Goal: Learn about a topic

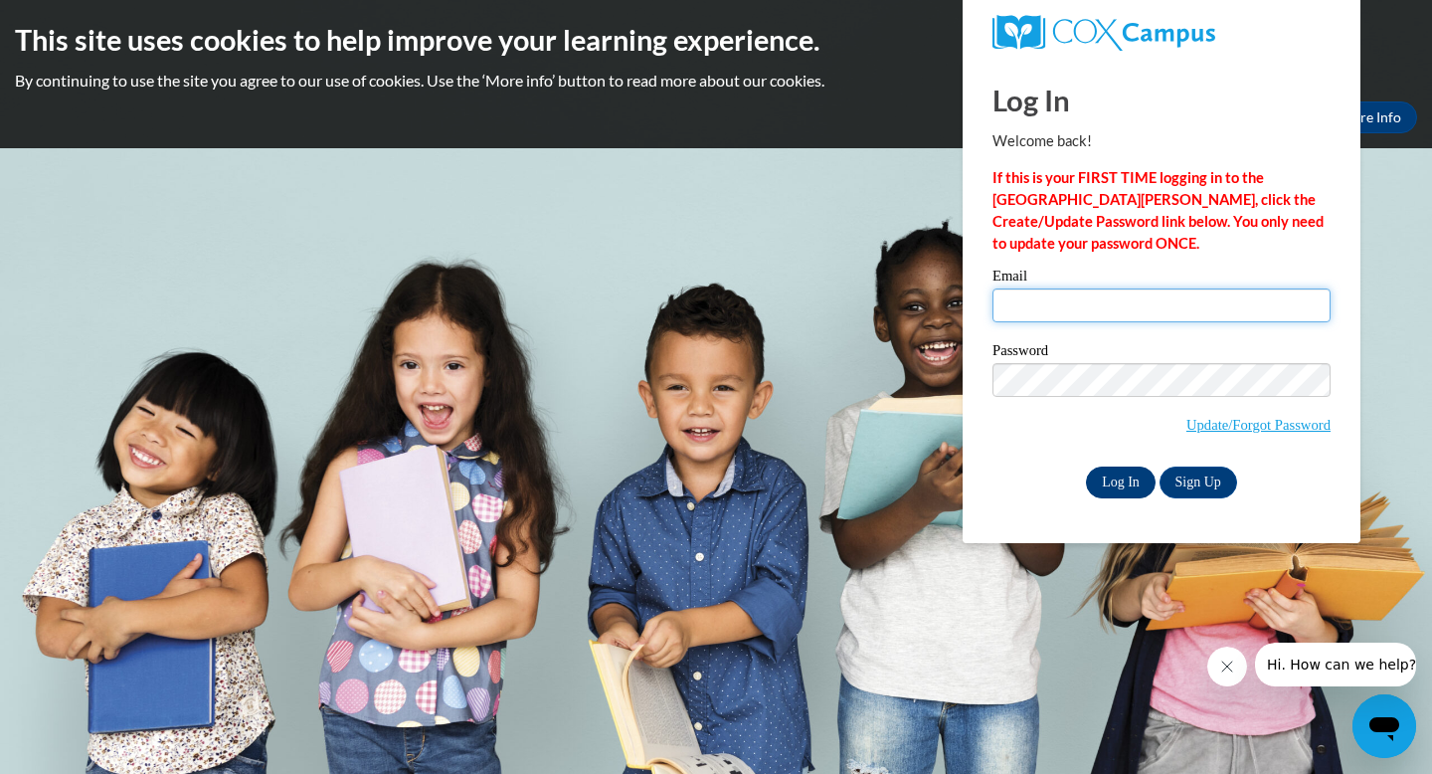
type input "leila_hoagland@coeuml.org"
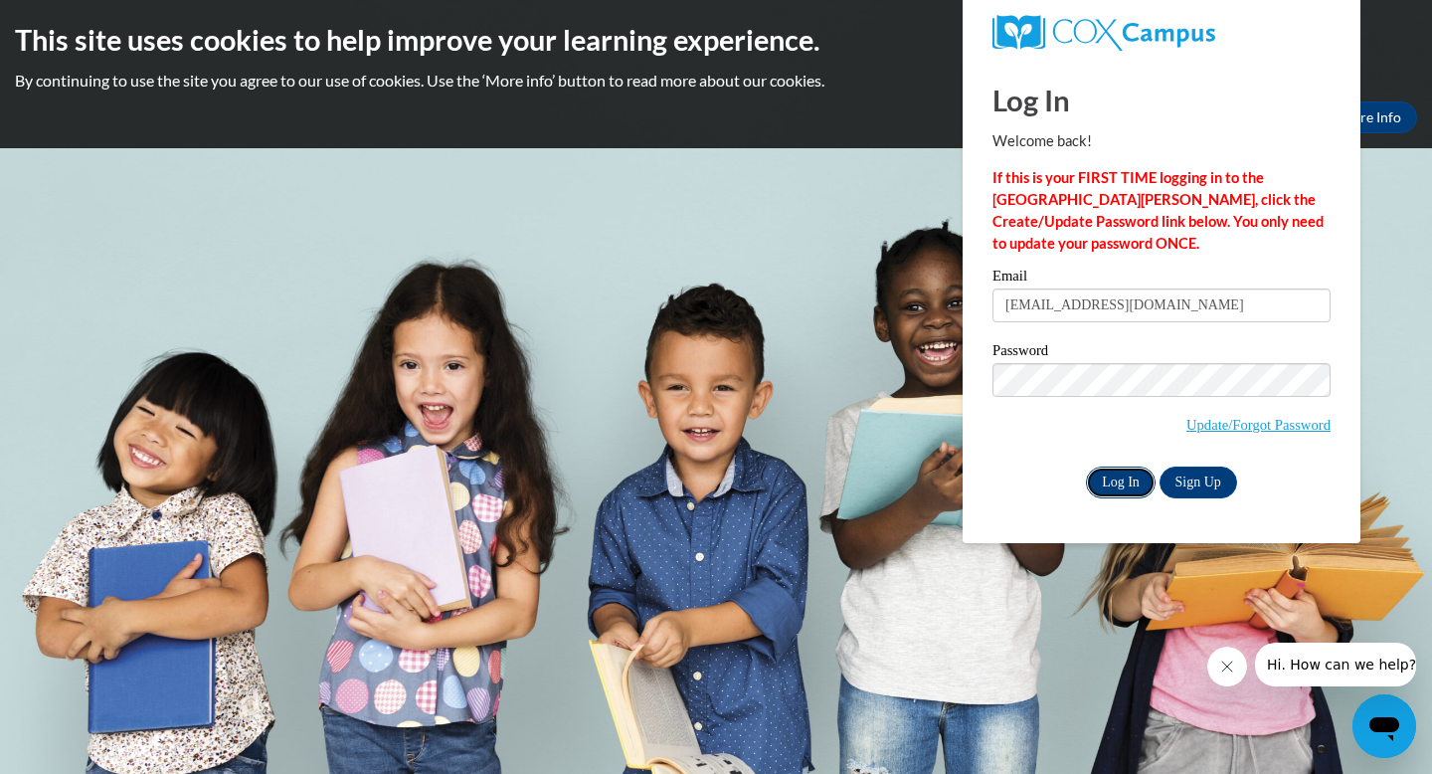
click at [1140, 481] on input "Log In" at bounding box center [1121, 483] width 70 height 32
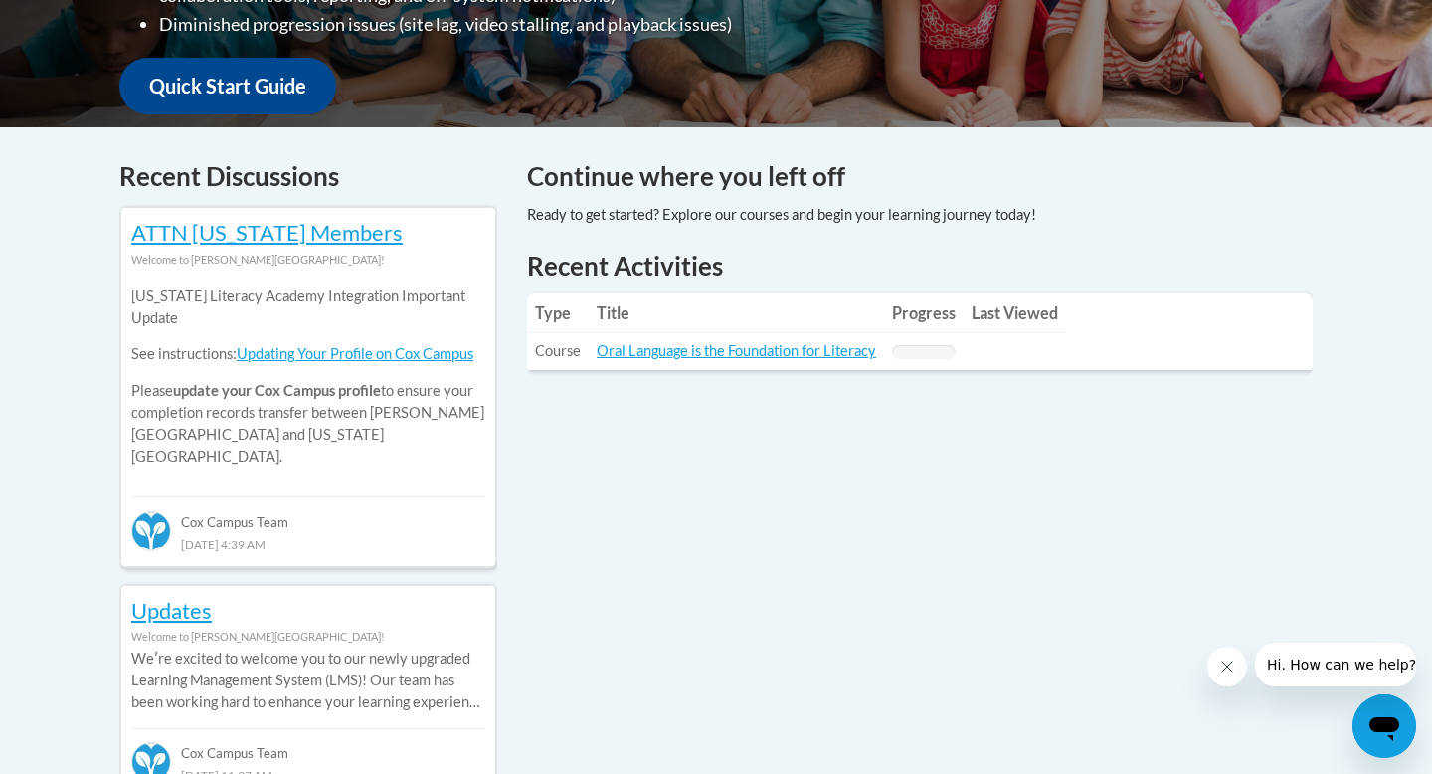
scroll to position [738, 0]
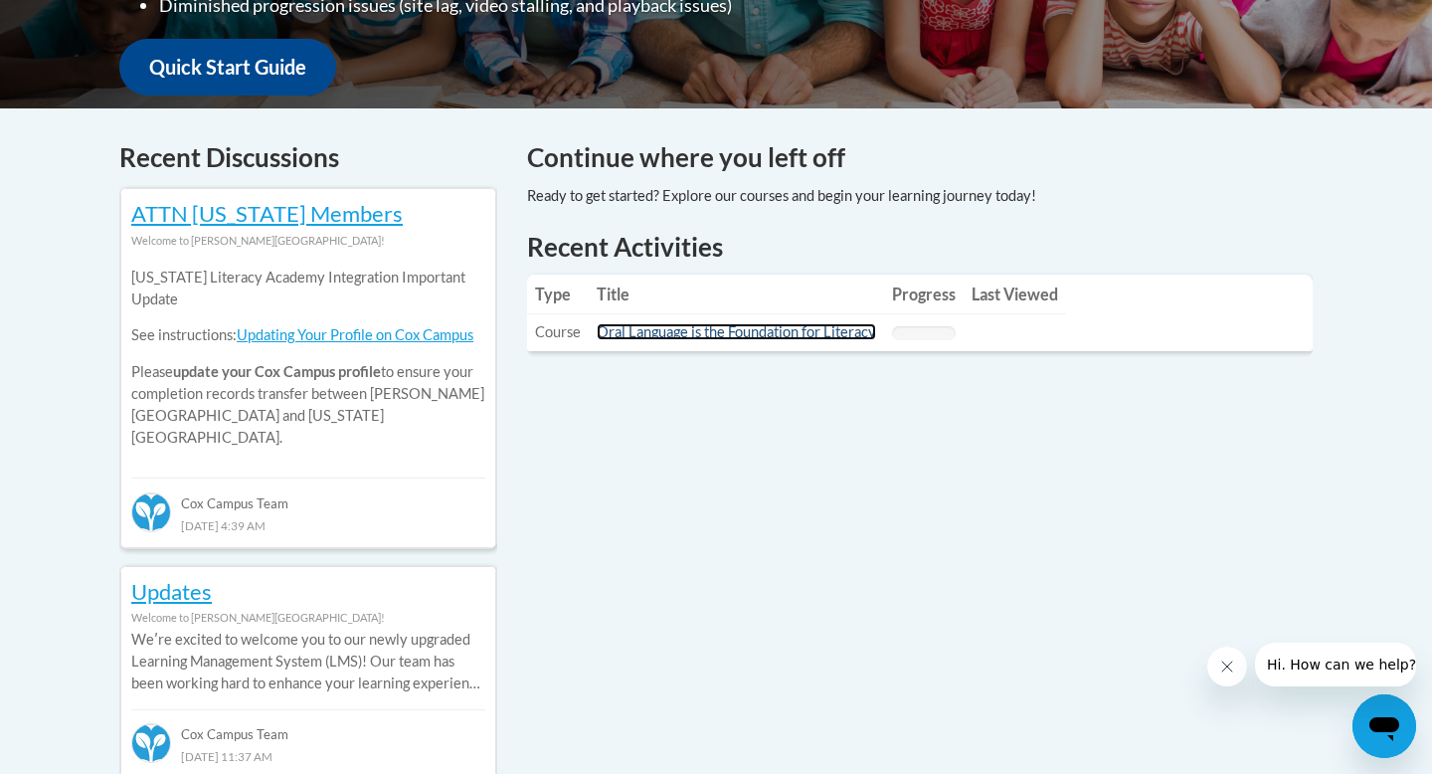
click at [726, 332] on link "Oral Language is the Foundation for Literacy" at bounding box center [737, 331] width 280 height 17
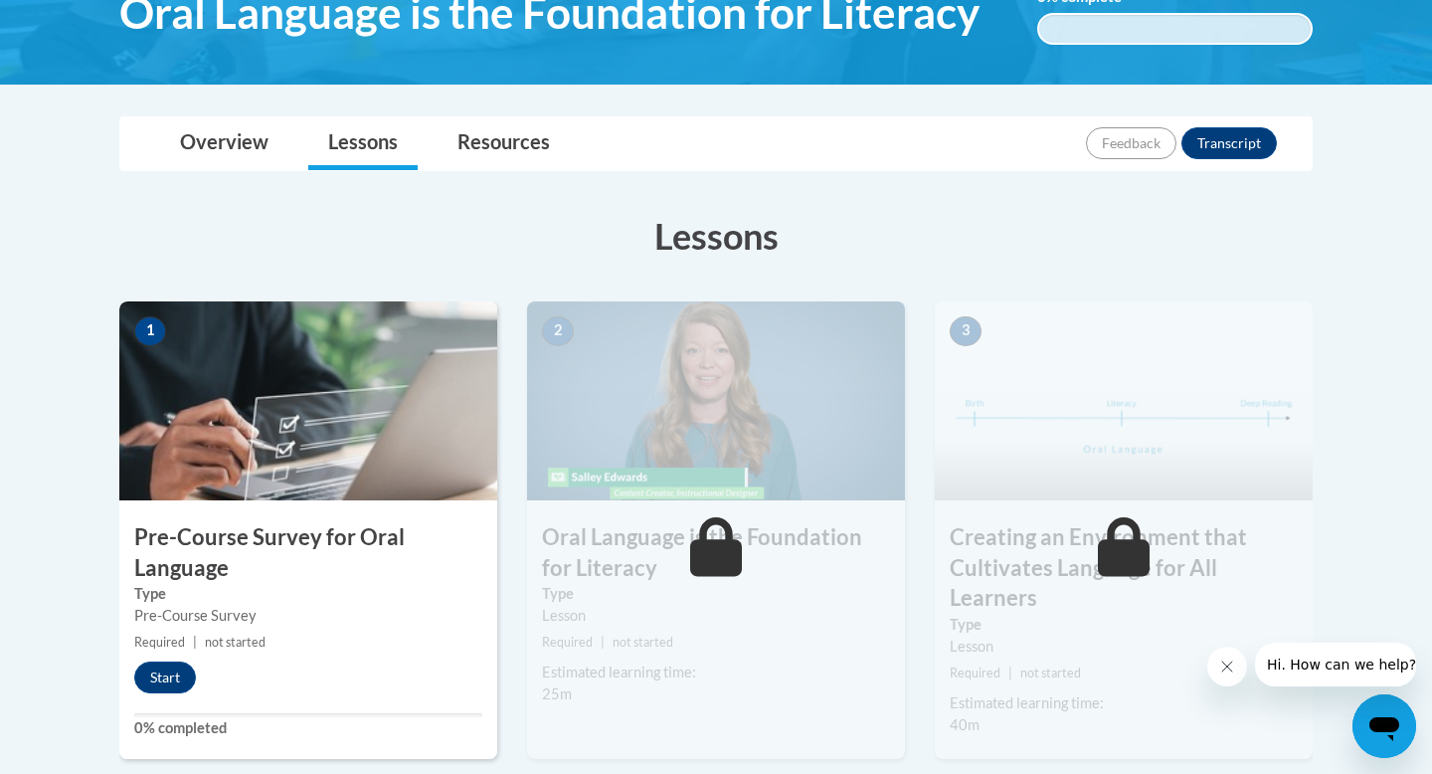
scroll to position [440, 0]
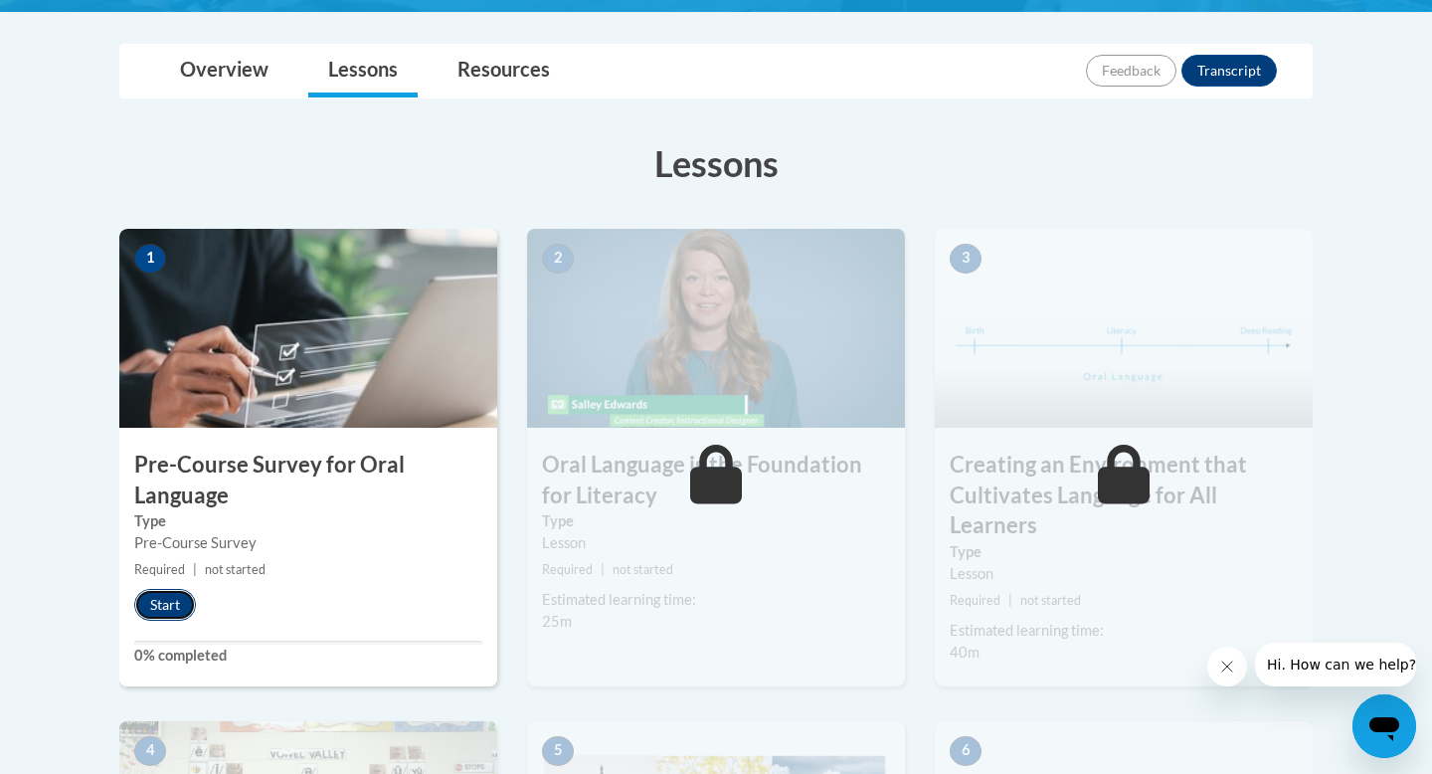
click at [174, 600] on button "Start" at bounding box center [165, 605] width 62 height 32
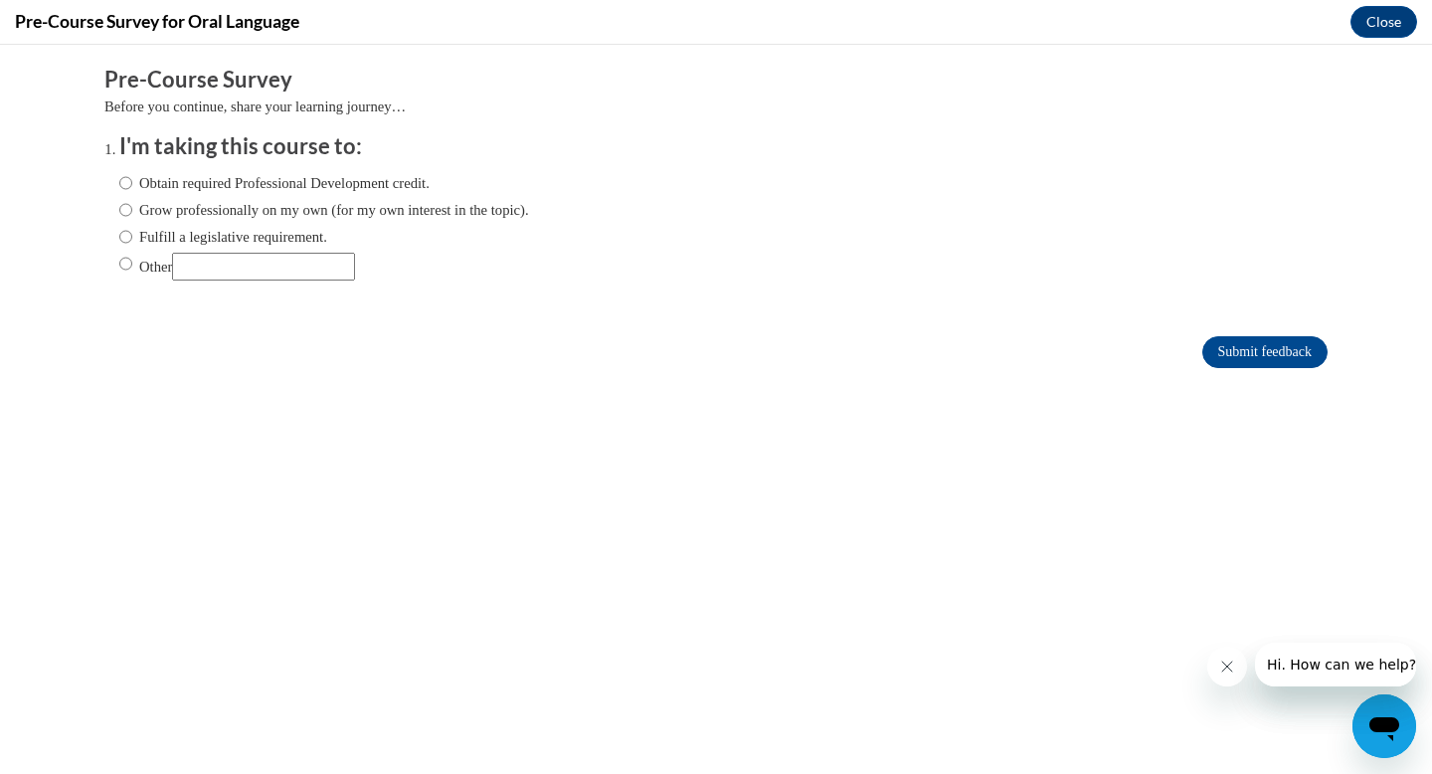
scroll to position [0, 0]
click at [125, 269] on input "Other" at bounding box center [125, 264] width 13 height 22
radio input "true"
click at [246, 280] on input "Other" at bounding box center [263, 267] width 183 height 28
type input "Class Requirement"
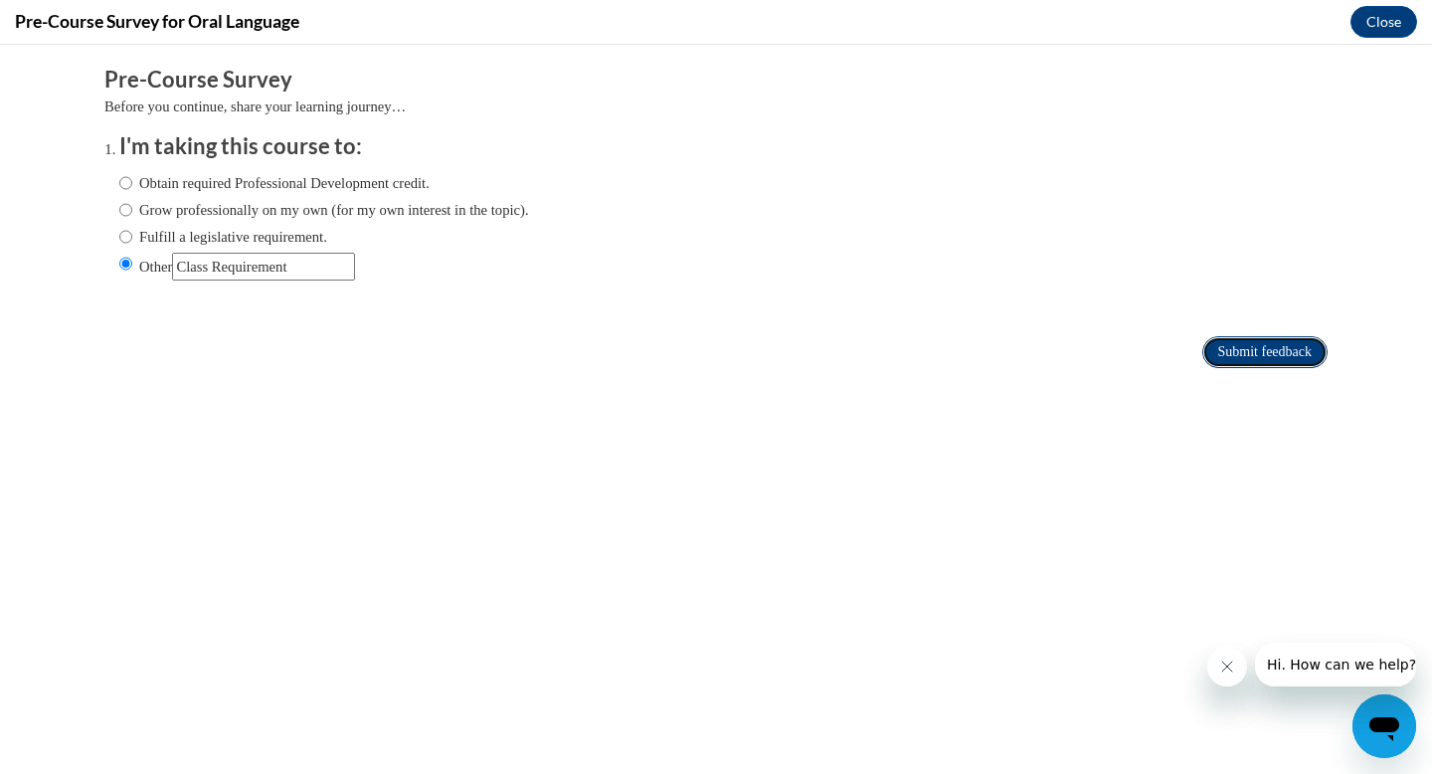
click at [1257, 350] on input "Submit feedback" at bounding box center [1265, 352] width 125 height 32
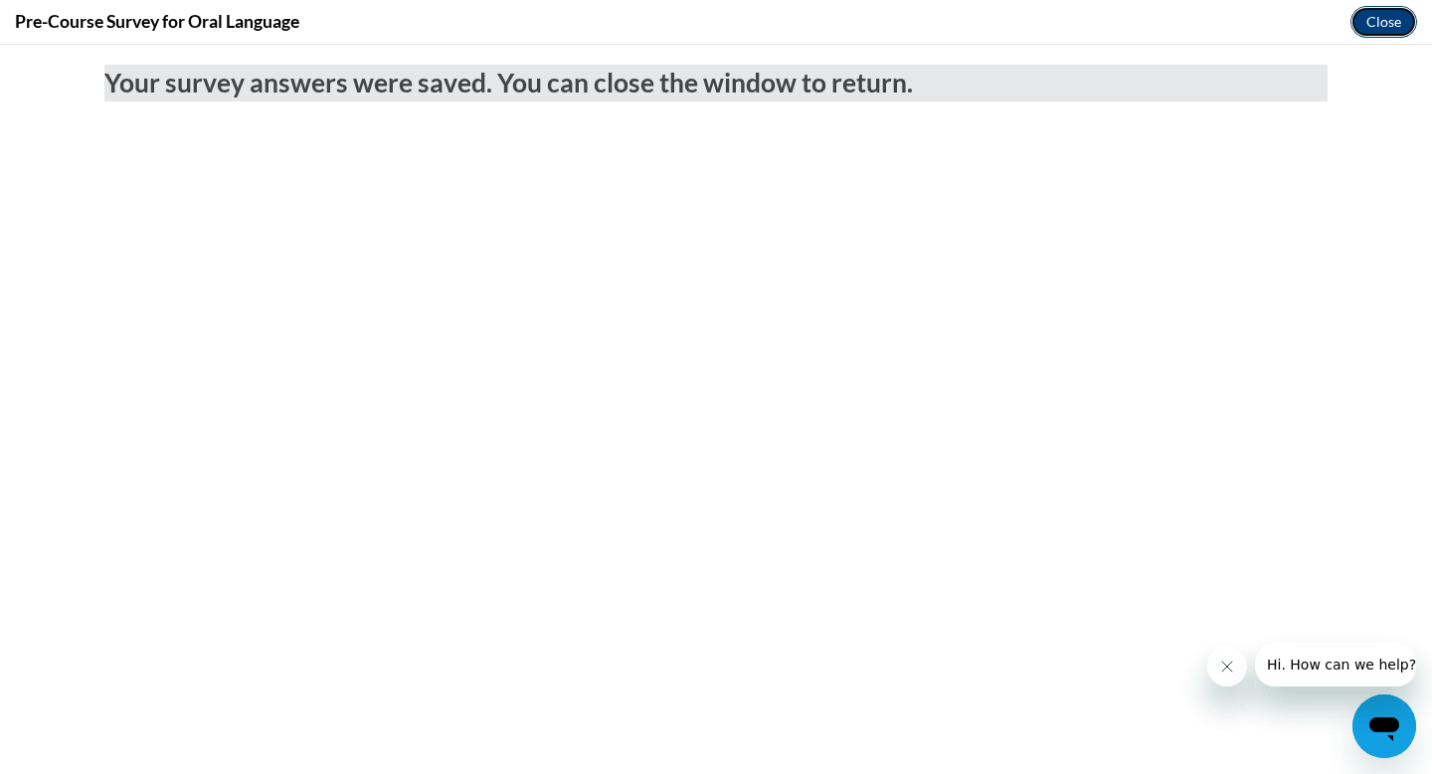
click at [1381, 23] on button "Close" at bounding box center [1384, 22] width 67 height 32
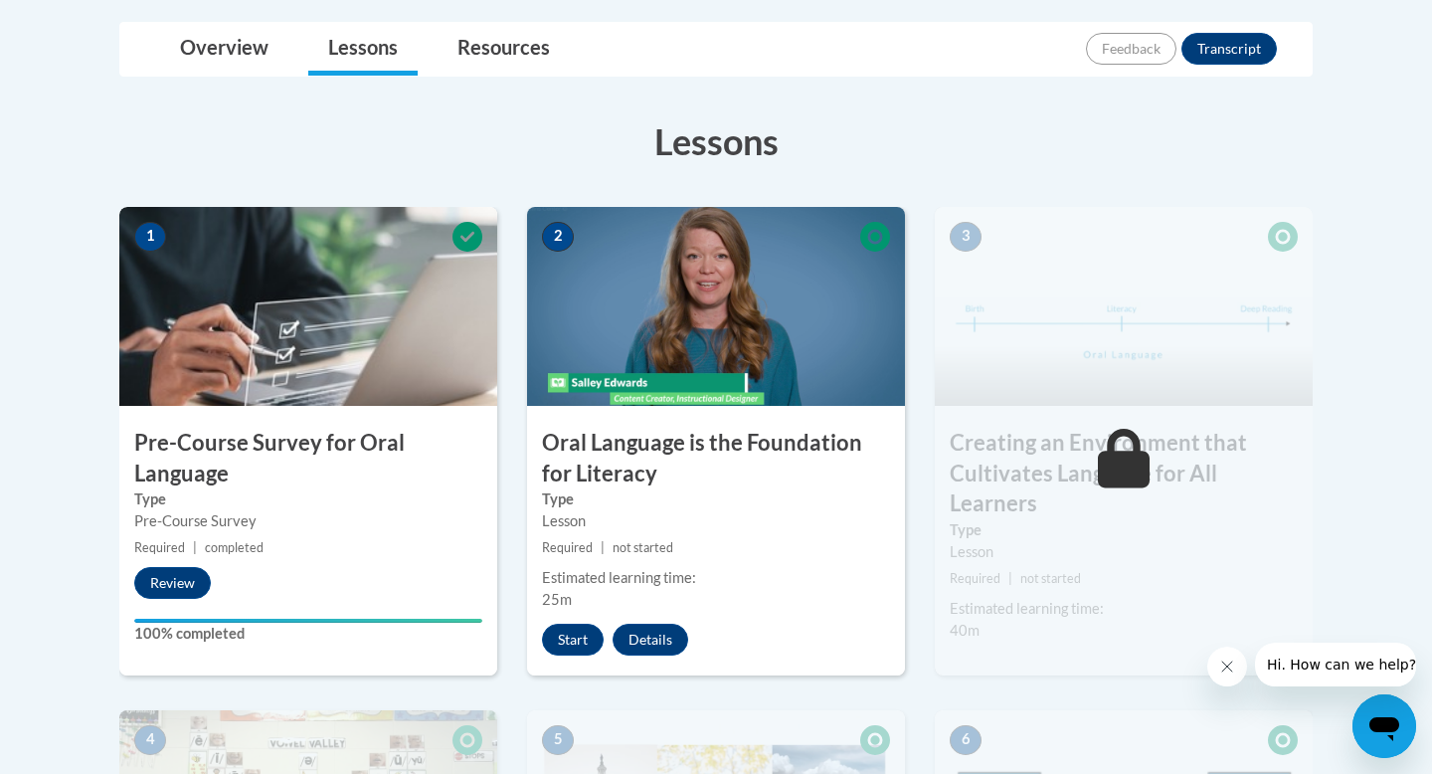
scroll to position [471, 0]
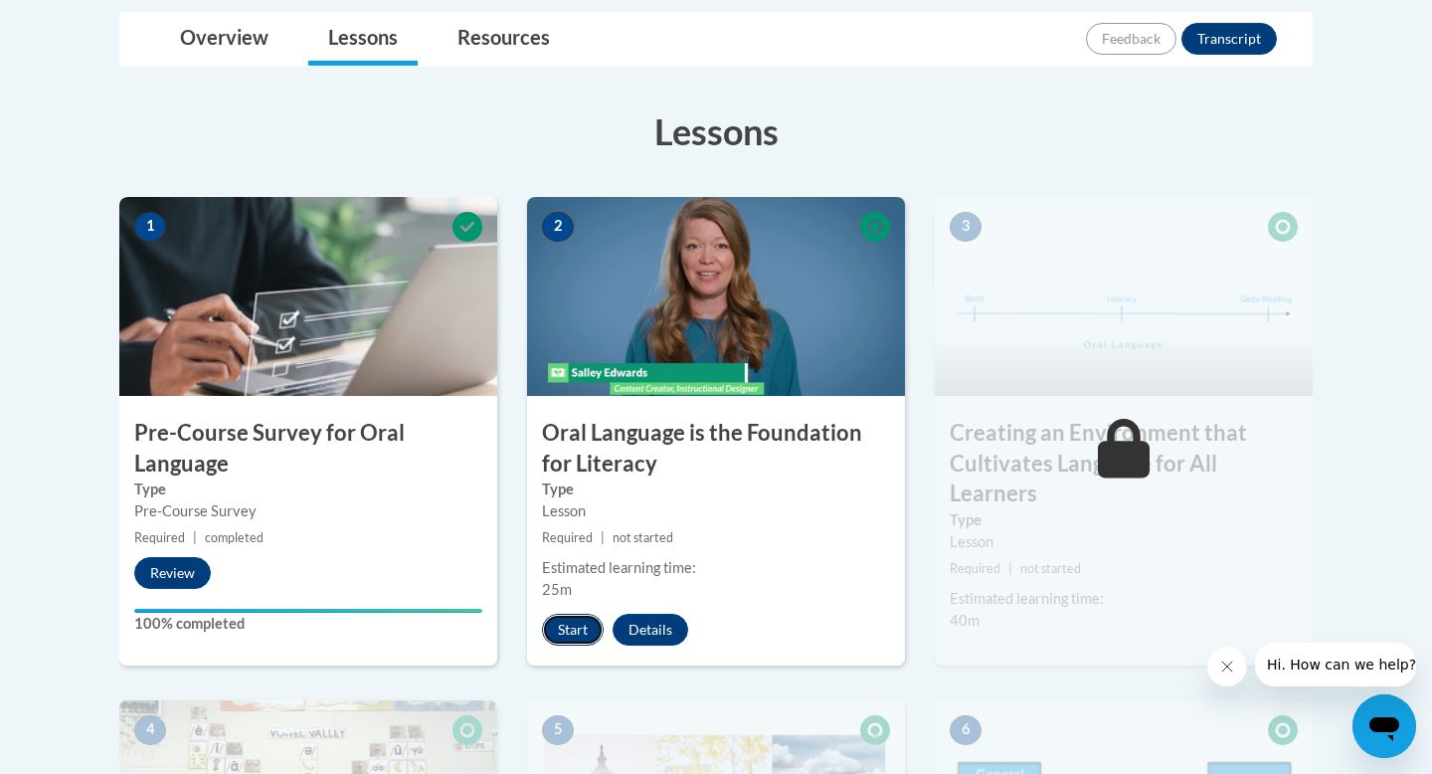
click at [575, 633] on button "Start" at bounding box center [573, 630] width 62 height 32
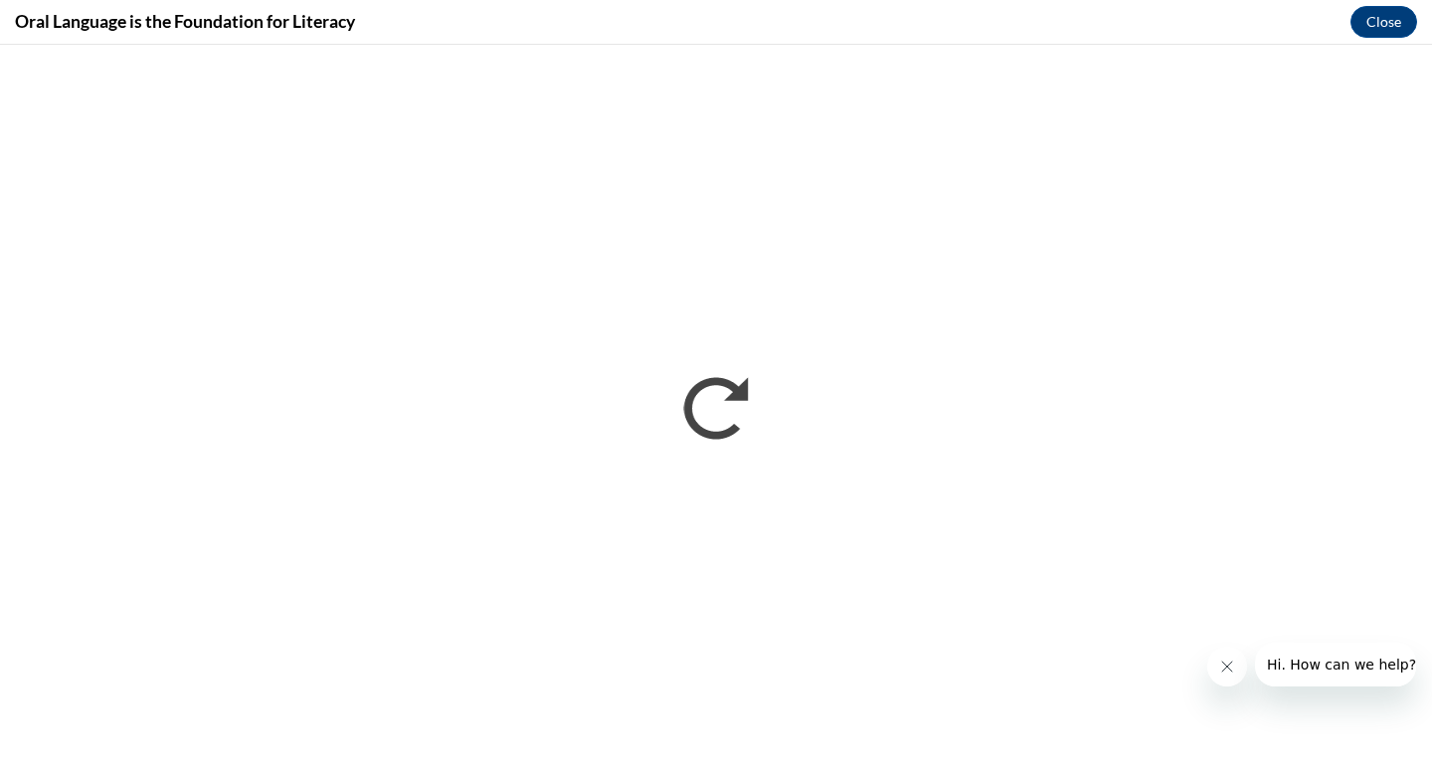
scroll to position [0, 0]
click at [1229, 659] on icon "Close message from company" at bounding box center [1228, 667] width 16 height 16
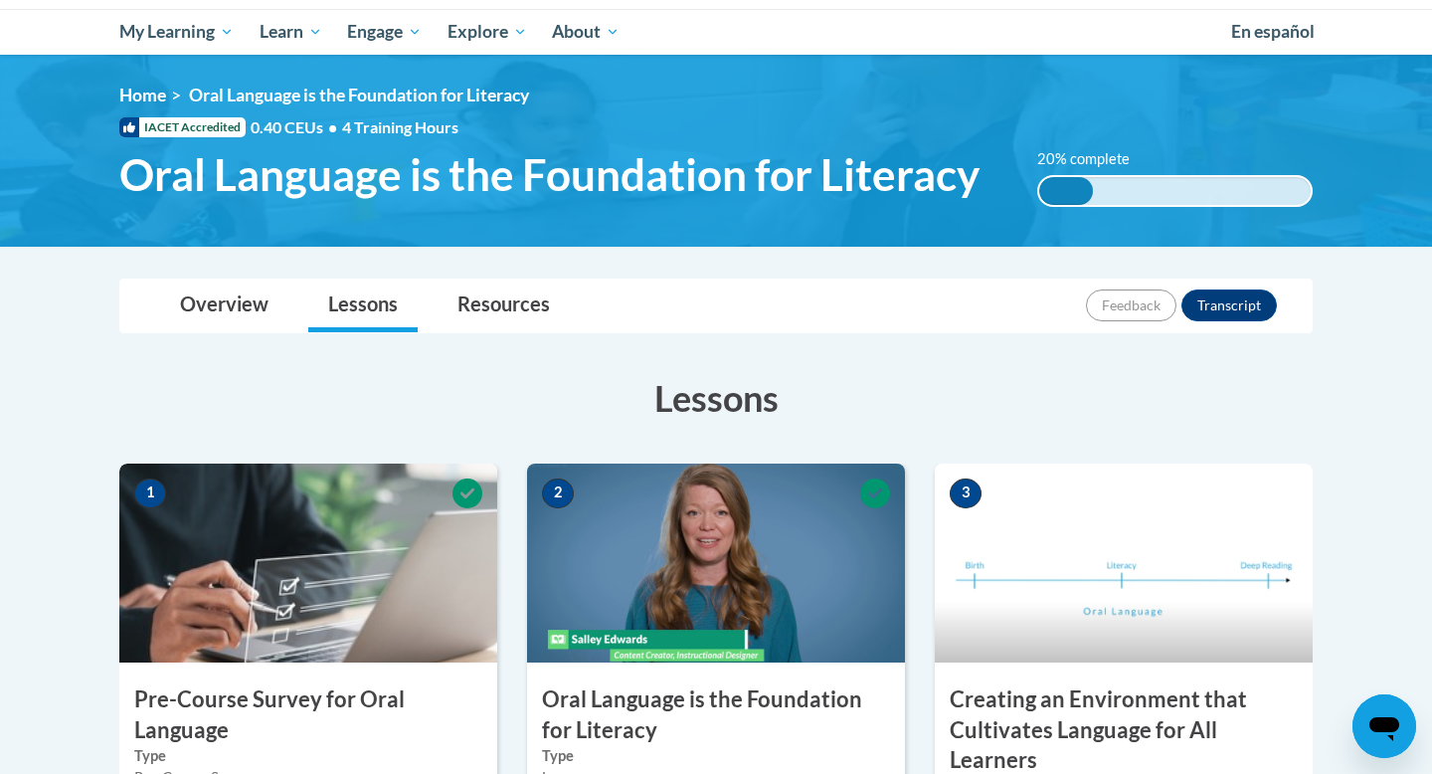
scroll to position [209, 0]
